Goal: Task Accomplishment & Management: Manage account settings

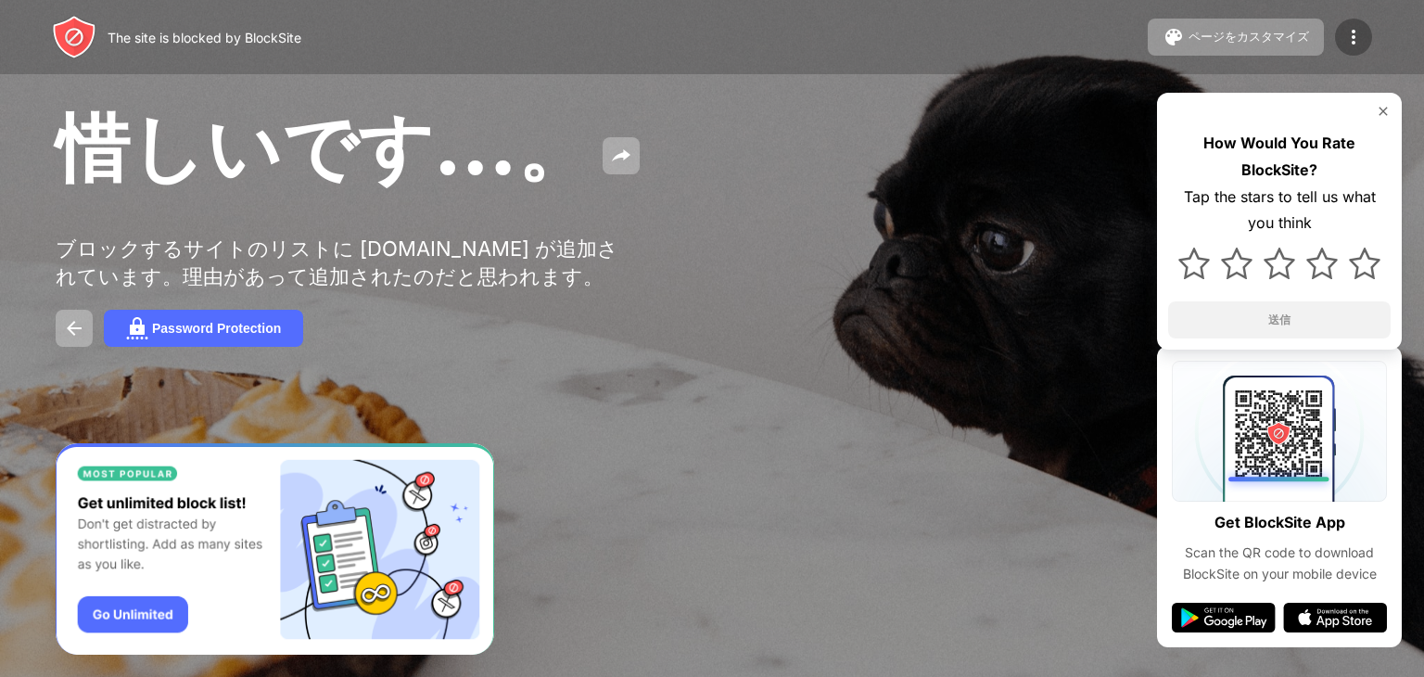
click at [1343, 38] on img at bounding box center [1354, 37] width 22 height 22
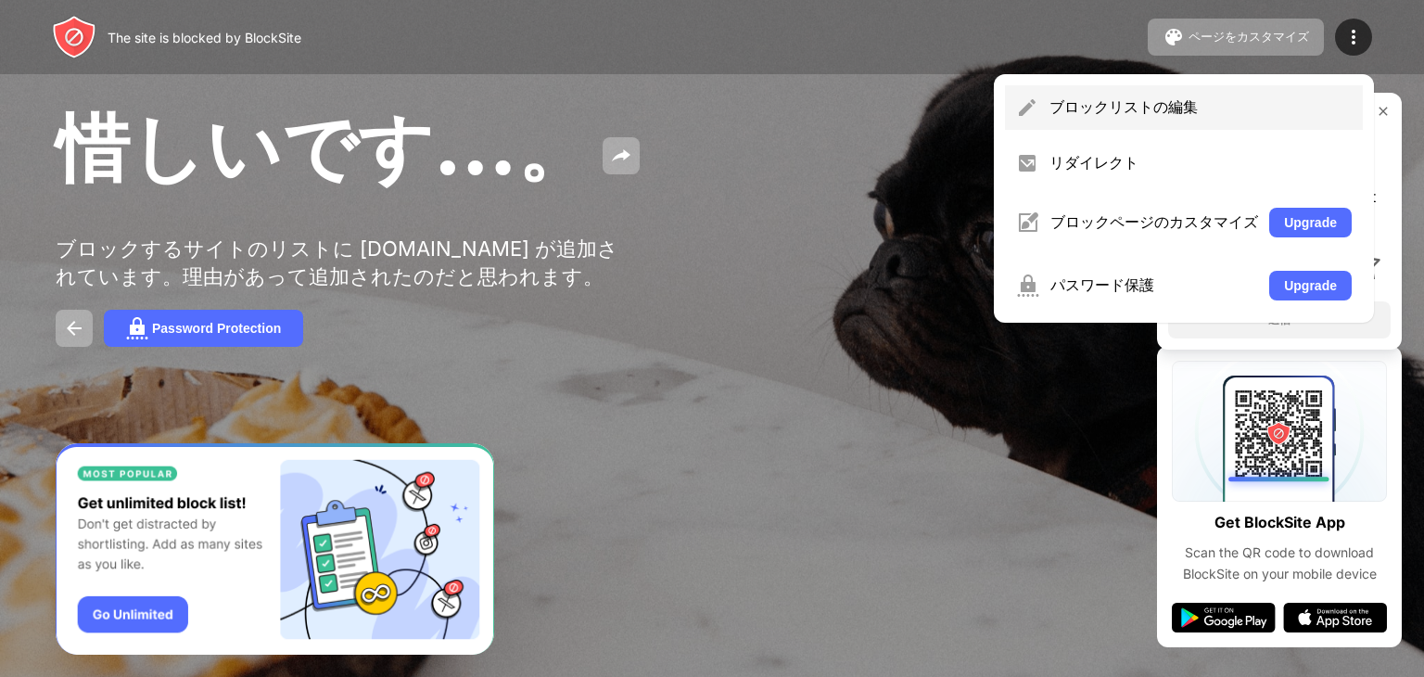
click at [1232, 110] on div "ブロックリストの編集" at bounding box center [1201, 107] width 302 height 20
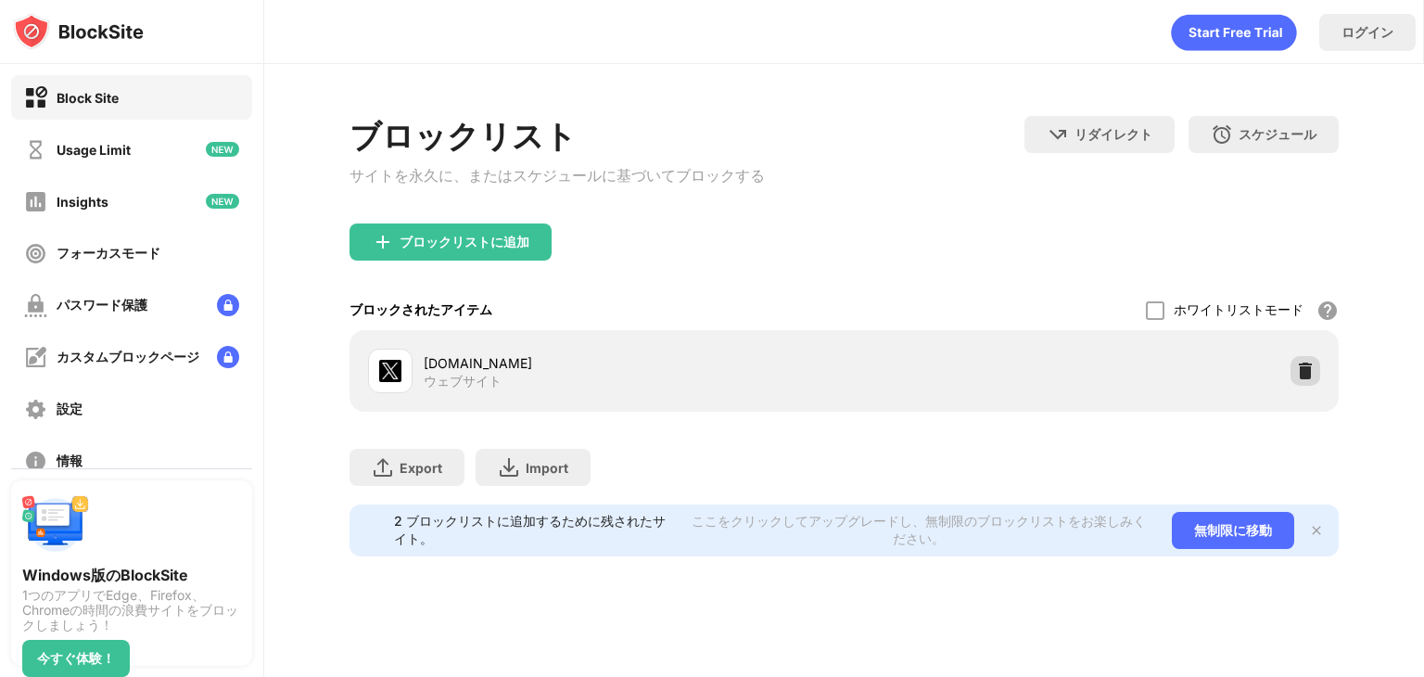
click at [1305, 379] on img at bounding box center [1305, 371] width 19 height 19
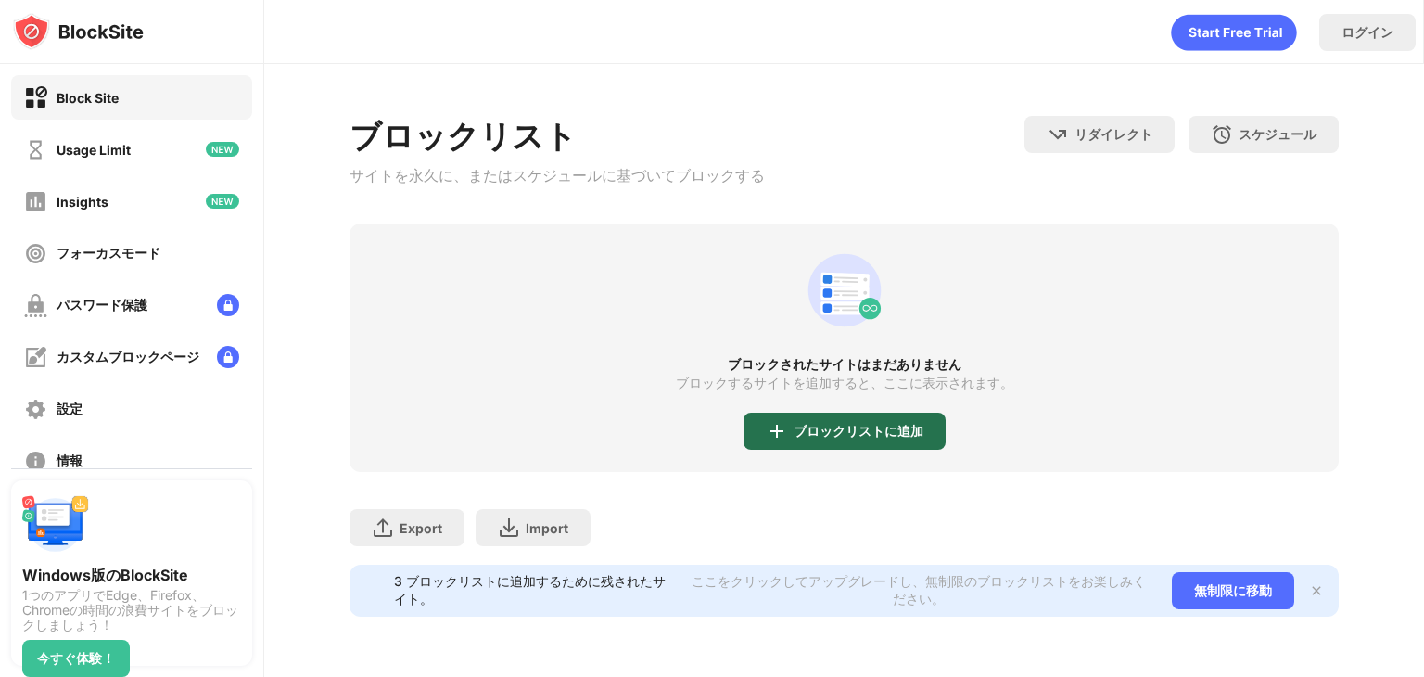
click at [878, 431] on div "ブロックリストに追加" at bounding box center [859, 431] width 130 height 15
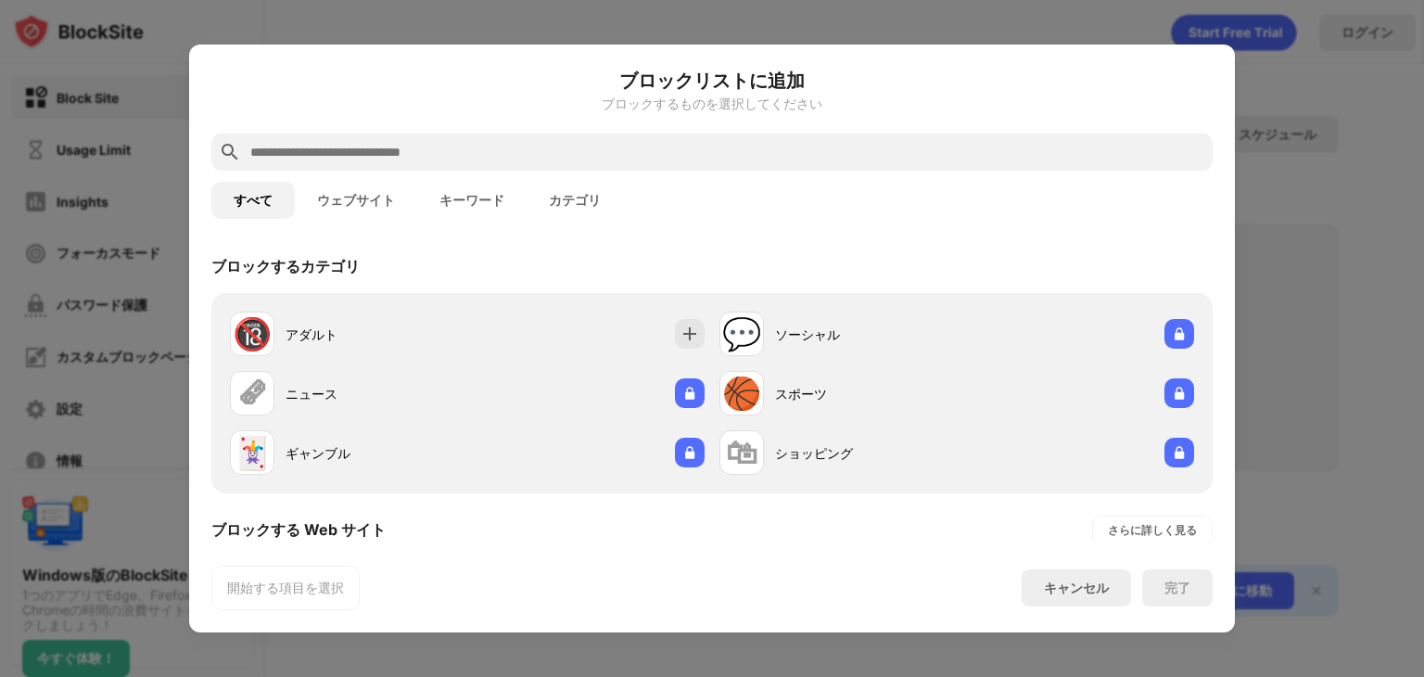
click at [1332, 210] on div at bounding box center [712, 338] width 1424 height 677
drag, startPoint x: 291, startPoint y: 54, endPoint x: 305, endPoint y: 48, distance: 15.0
